Goal: Transaction & Acquisition: Purchase product/service

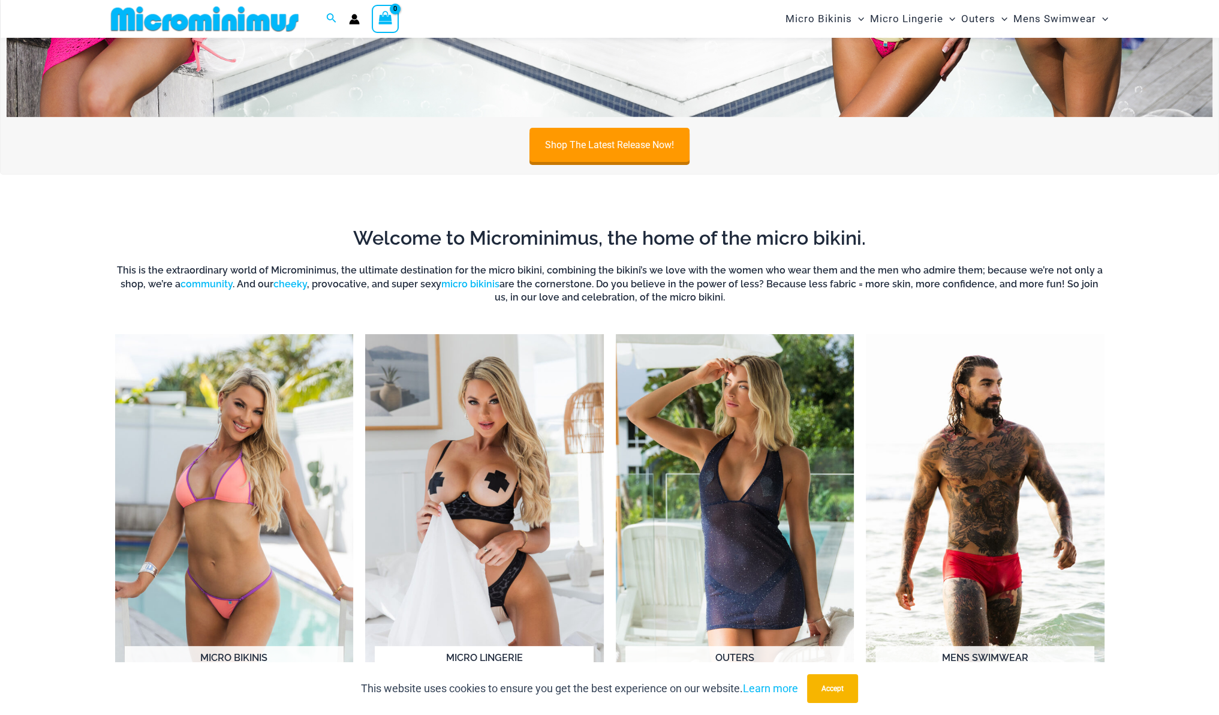
scroll to position [289, 0]
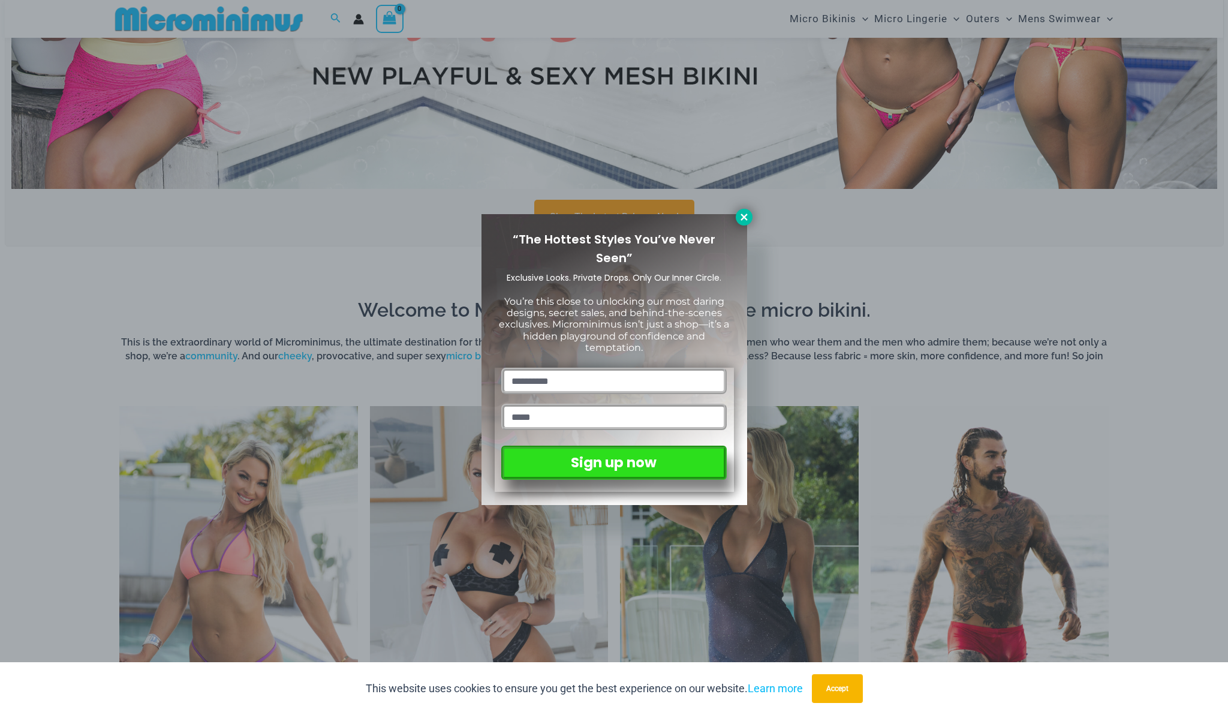
click at [744, 218] on icon at bounding box center [744, 217] width 7 height 7
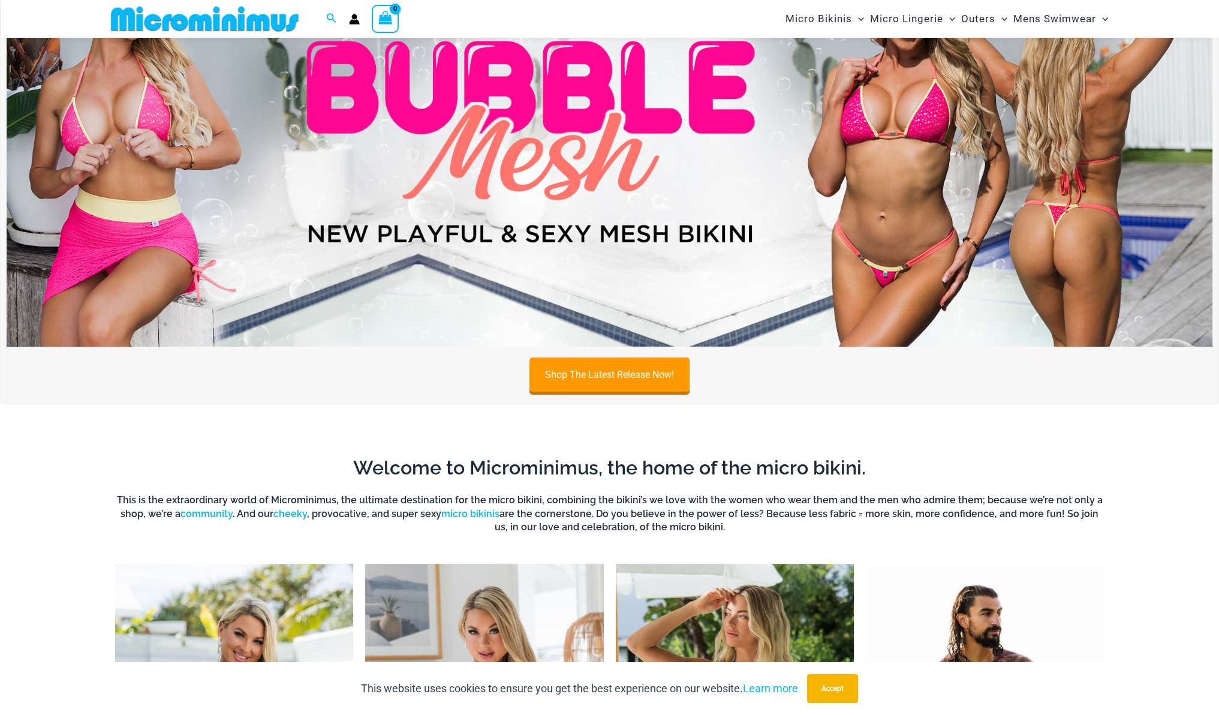
scroll to position [49, 0]
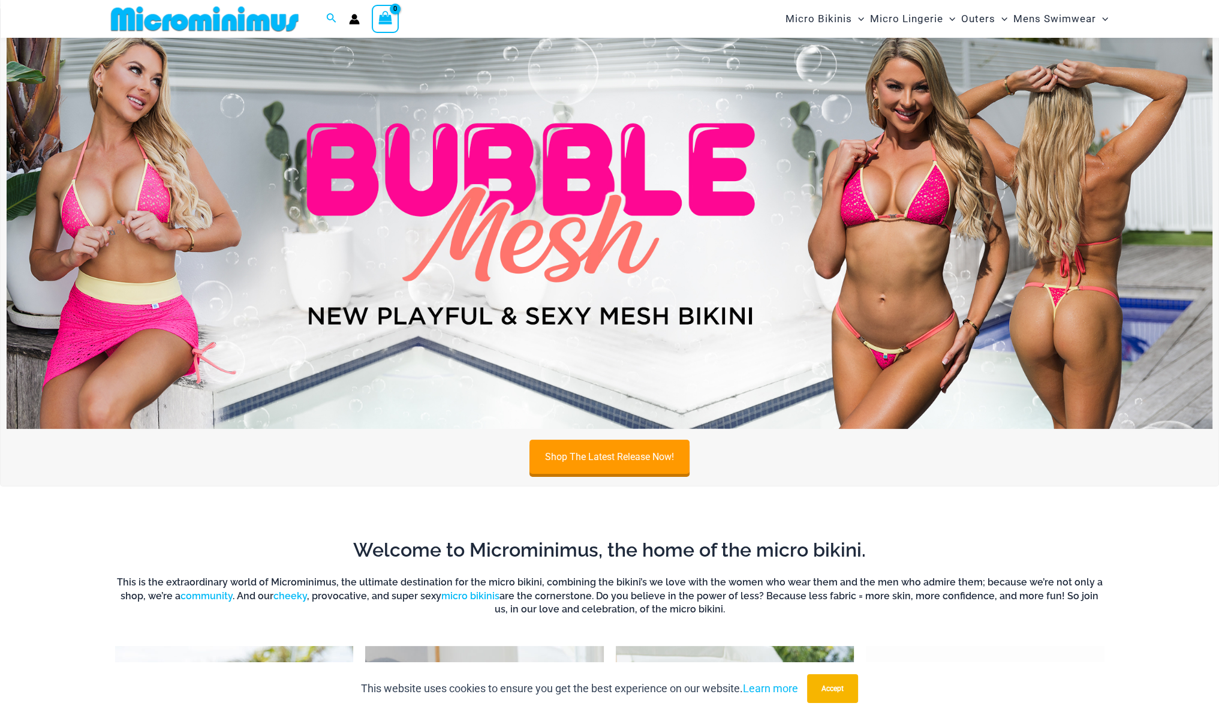
click at [596, 315] on img at bounding box center [610, 224] width 1206 height 410
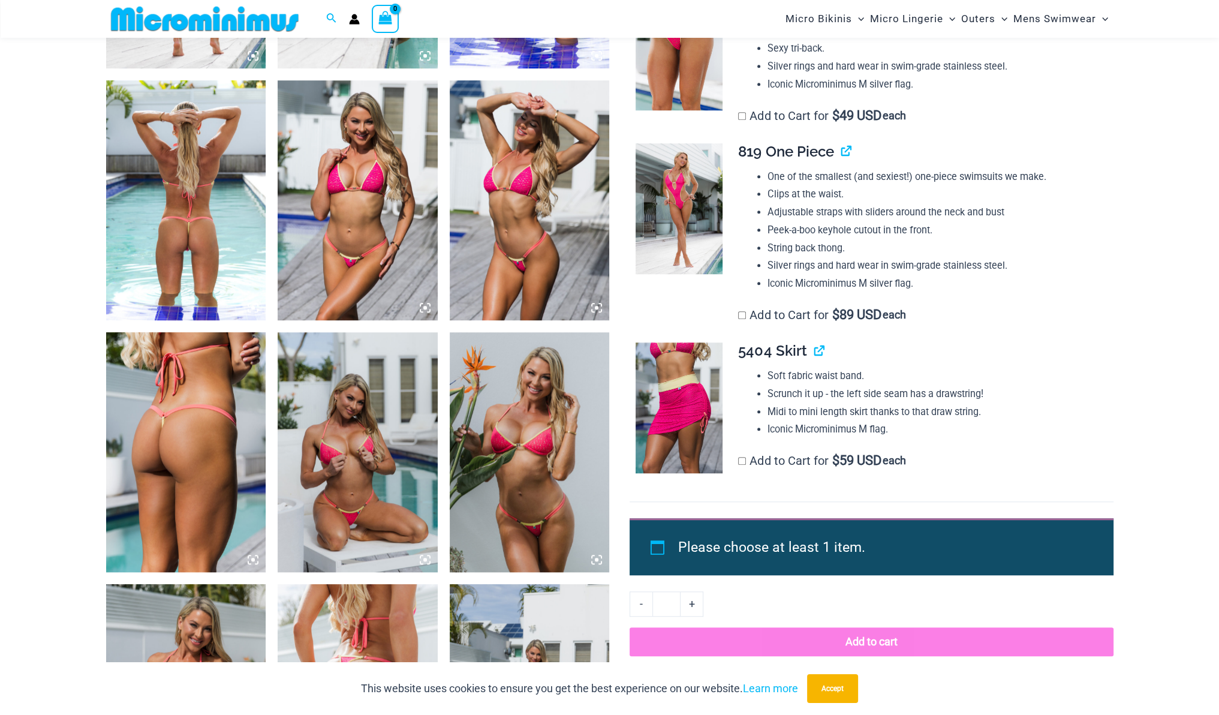
scroll to position [1139, 0]
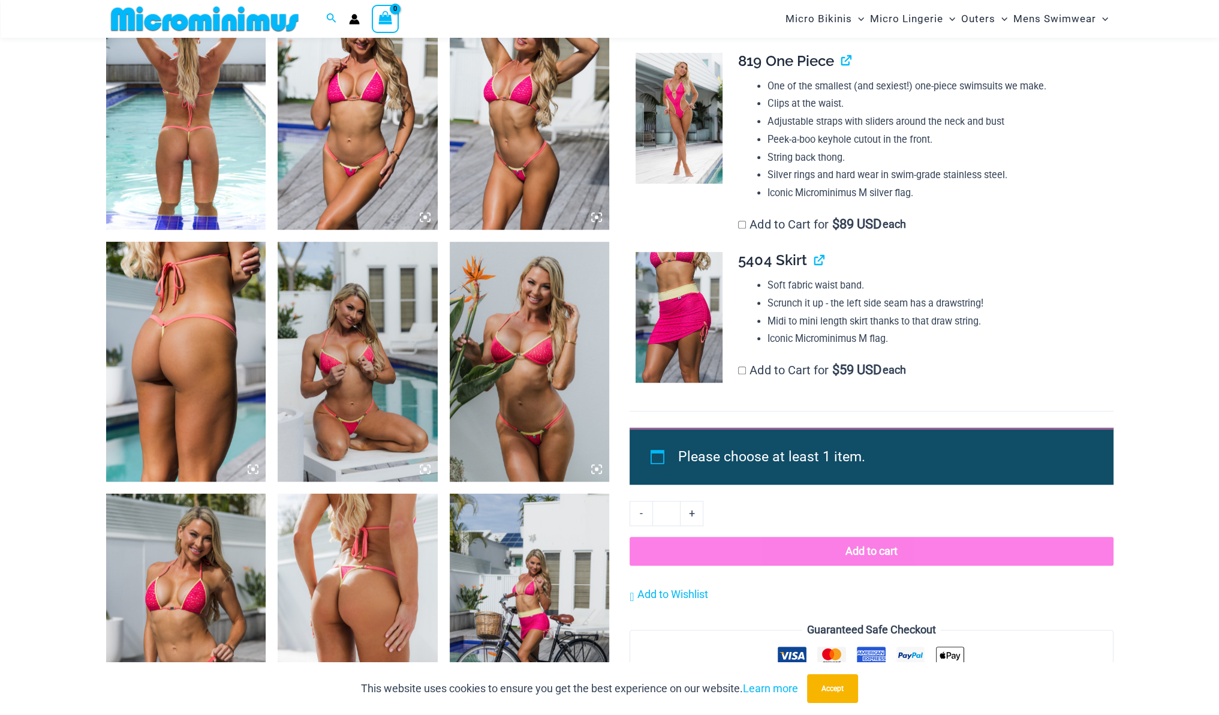
click at [353, 349] on img at bounding box center [358, 362] width 160 height 240
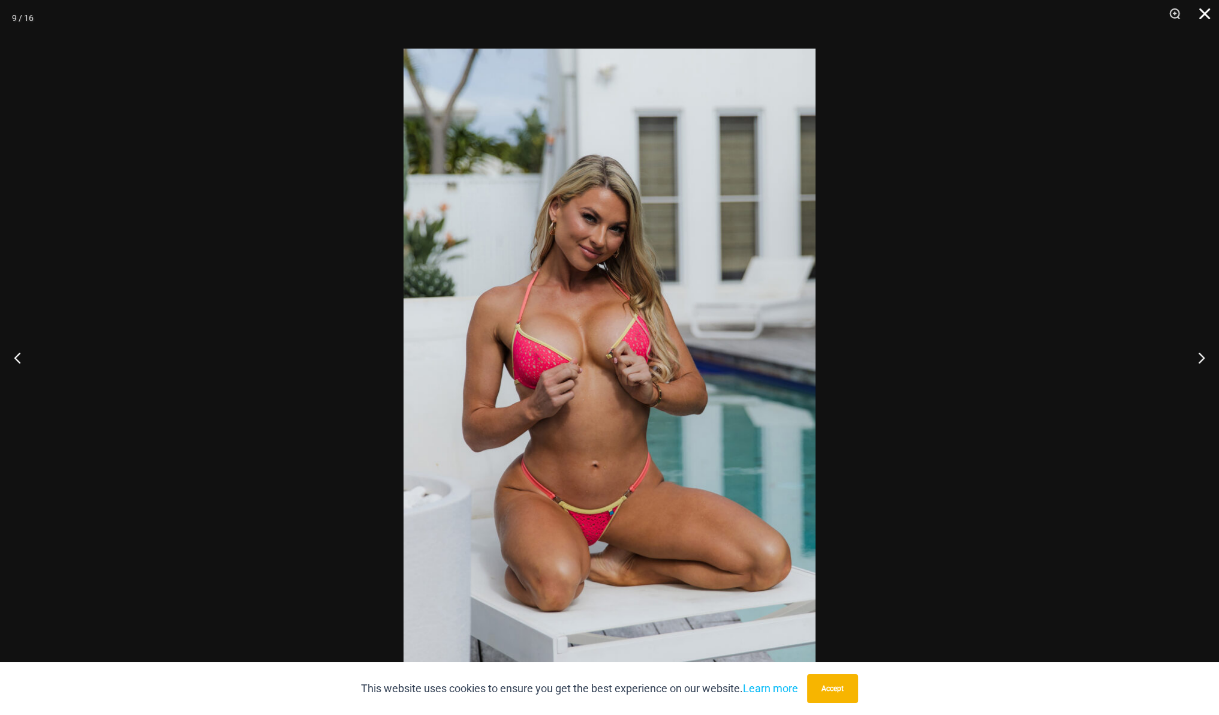
click at [1202, 11] on button "Close" at bounding box center [1201, 18] width 30 height 36
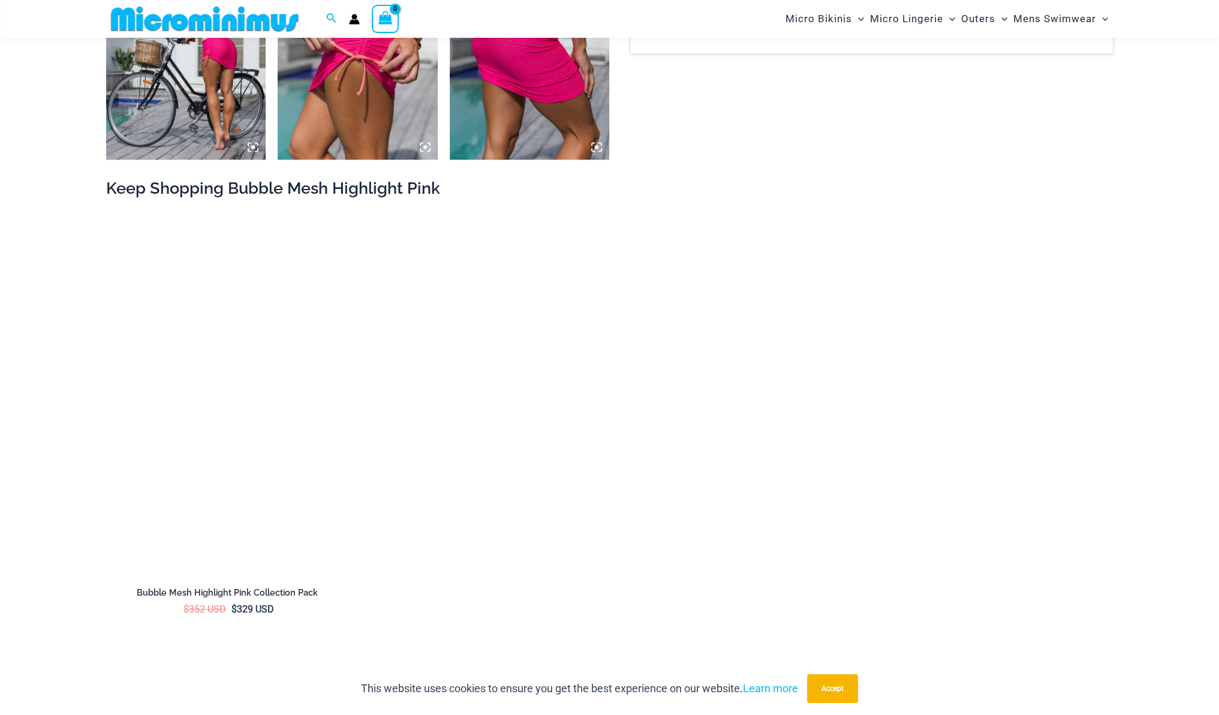
scroll to position [2039, 0]
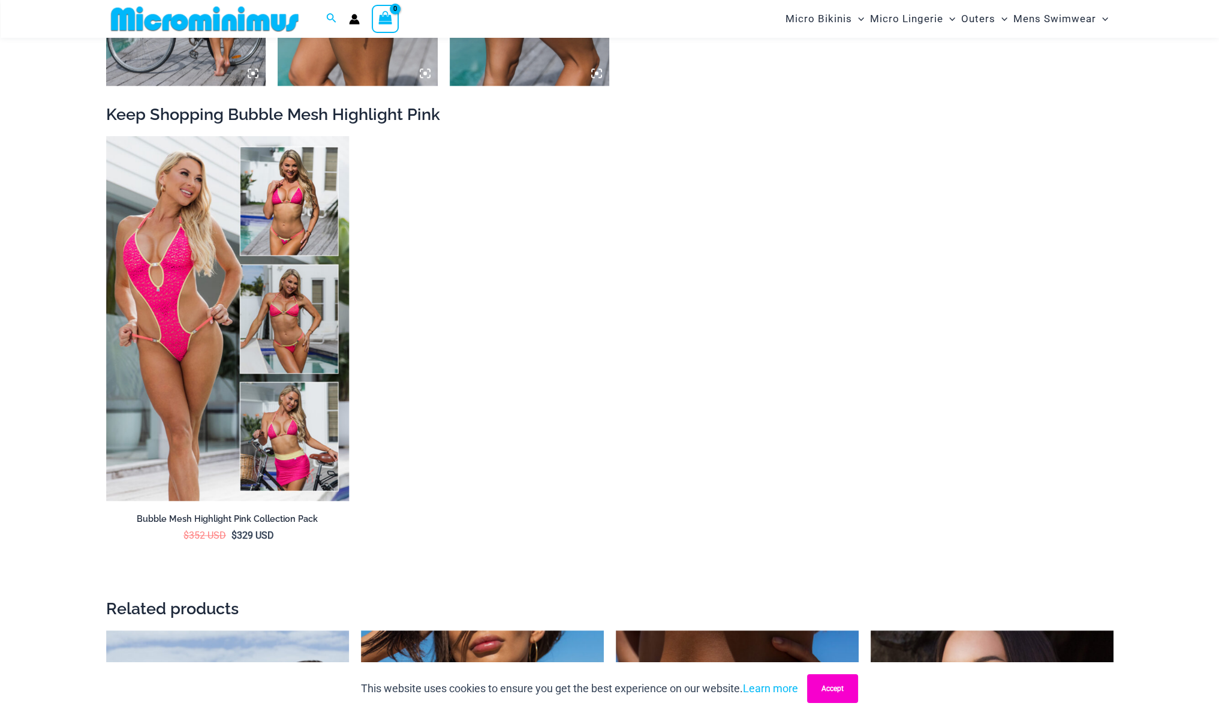
click at [826, 691] on button "Accept" at bounding box center [832, 688] width 51 height 29
